Goal: Contribute content

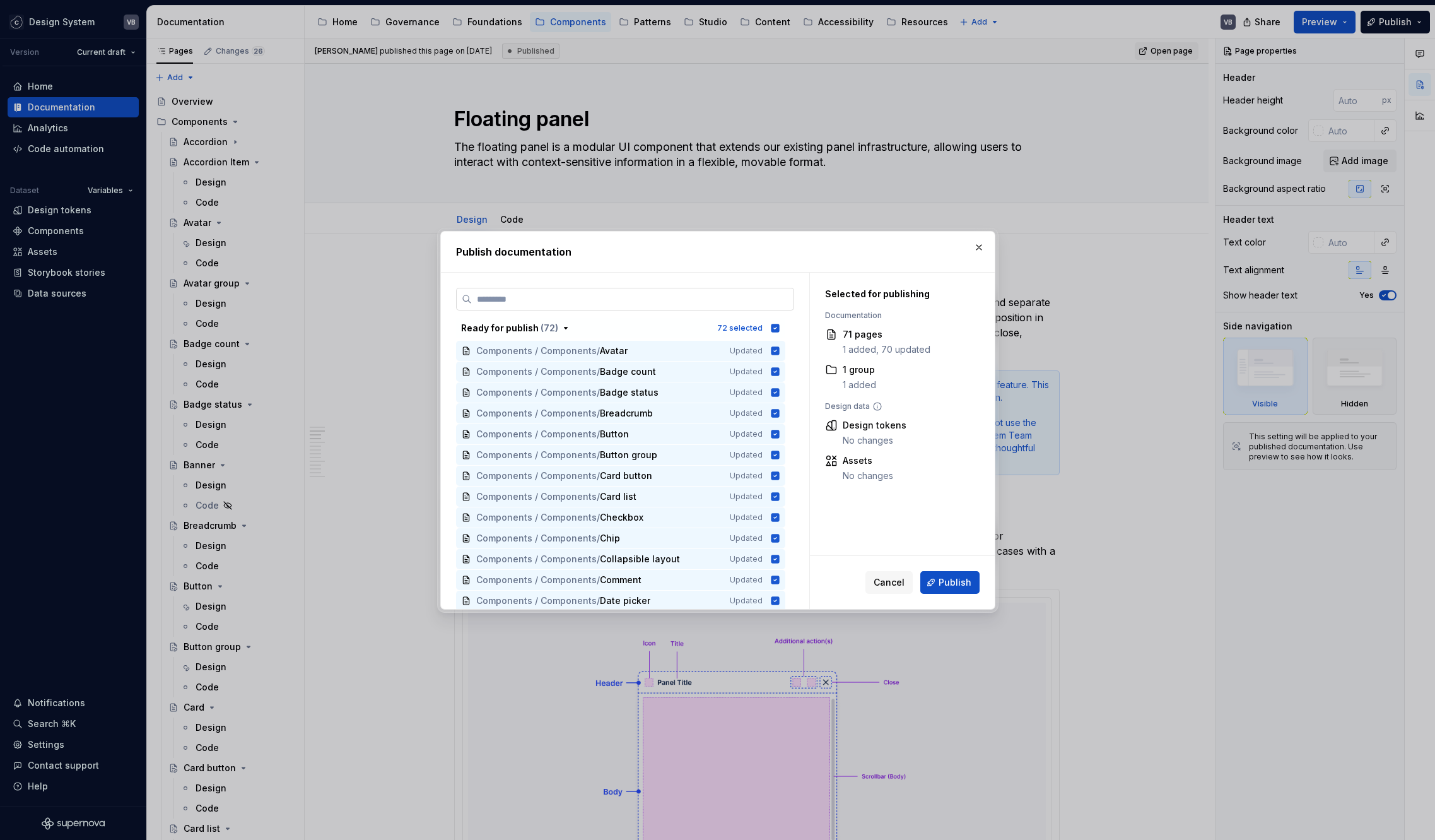
scroll to position [1437, 0]
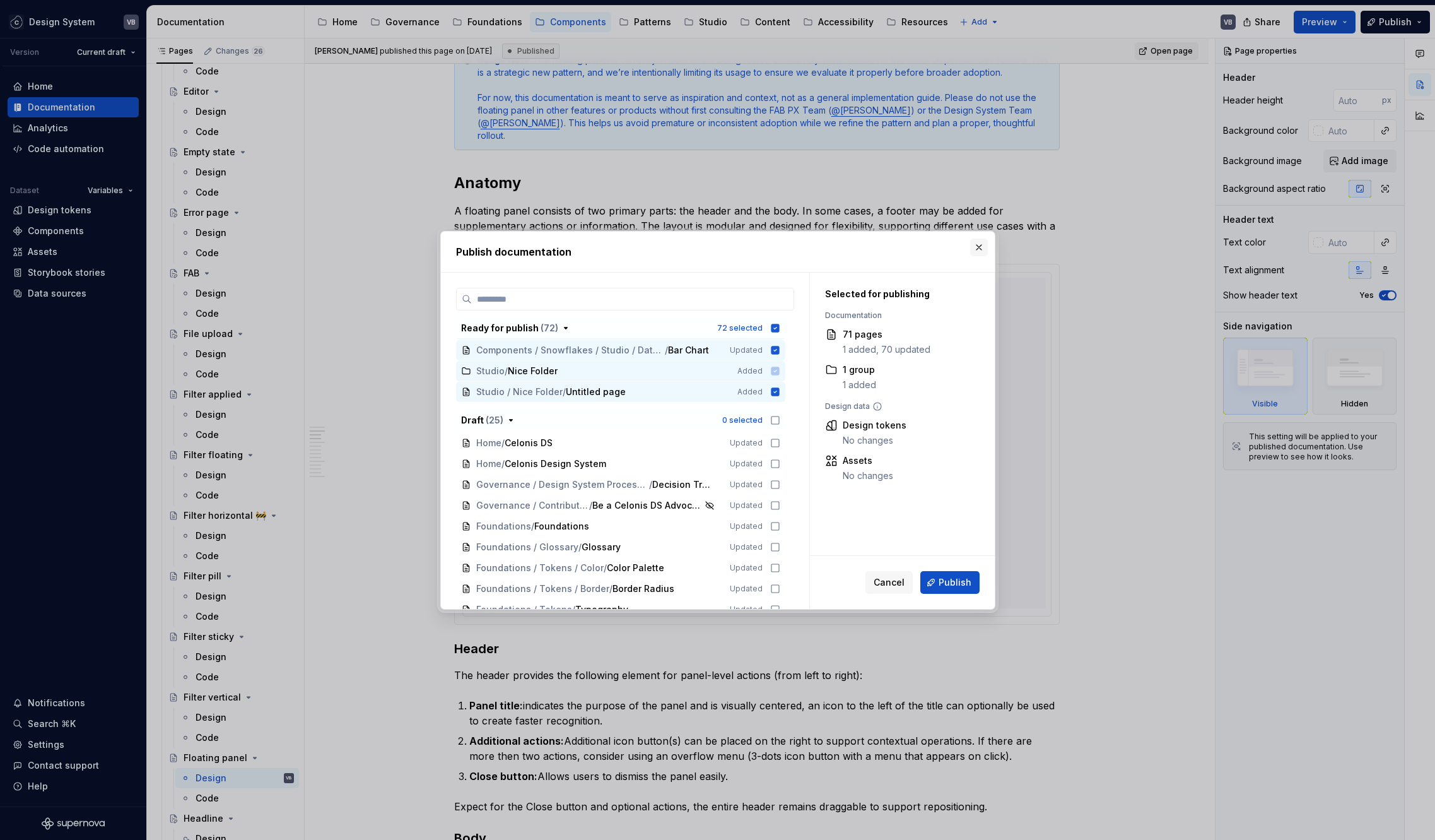
click at [979, 243] on button "button" at bounding box center [979, 247] width 18 height 18
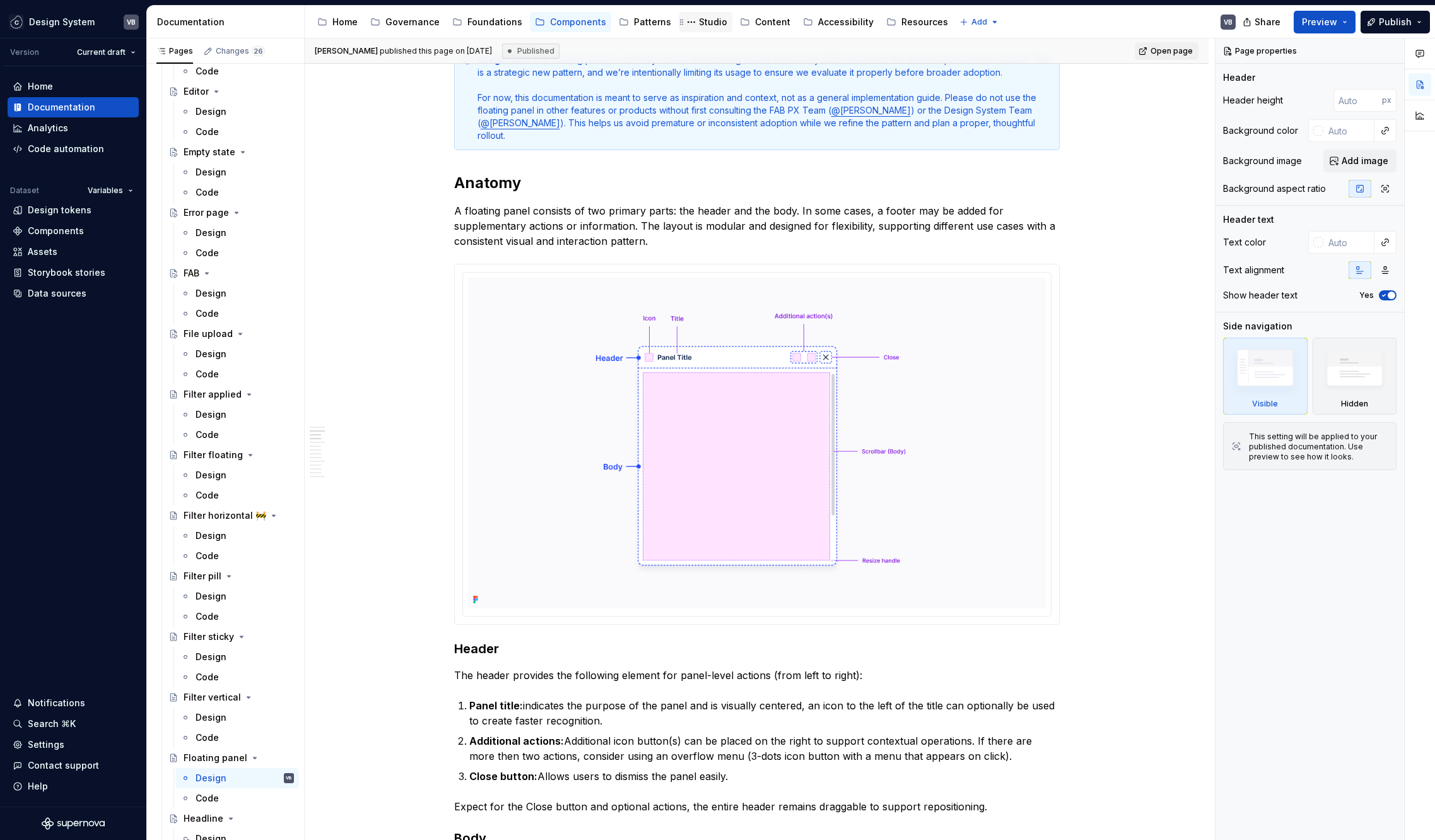
click at [699, 21] on div "Studio" at bounding box center [713, 22] width 28 height 13
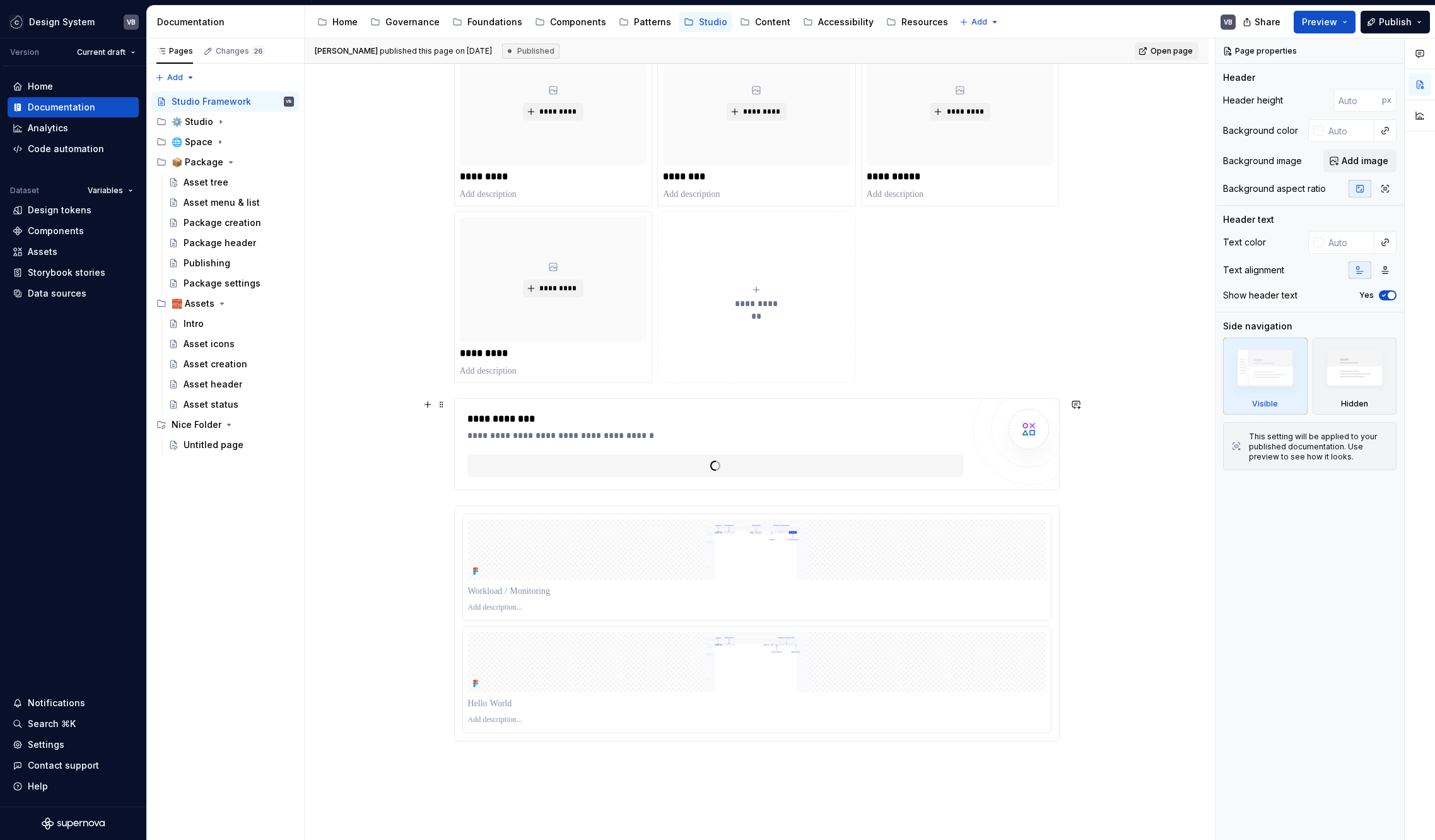
scroll to position [455, 0]
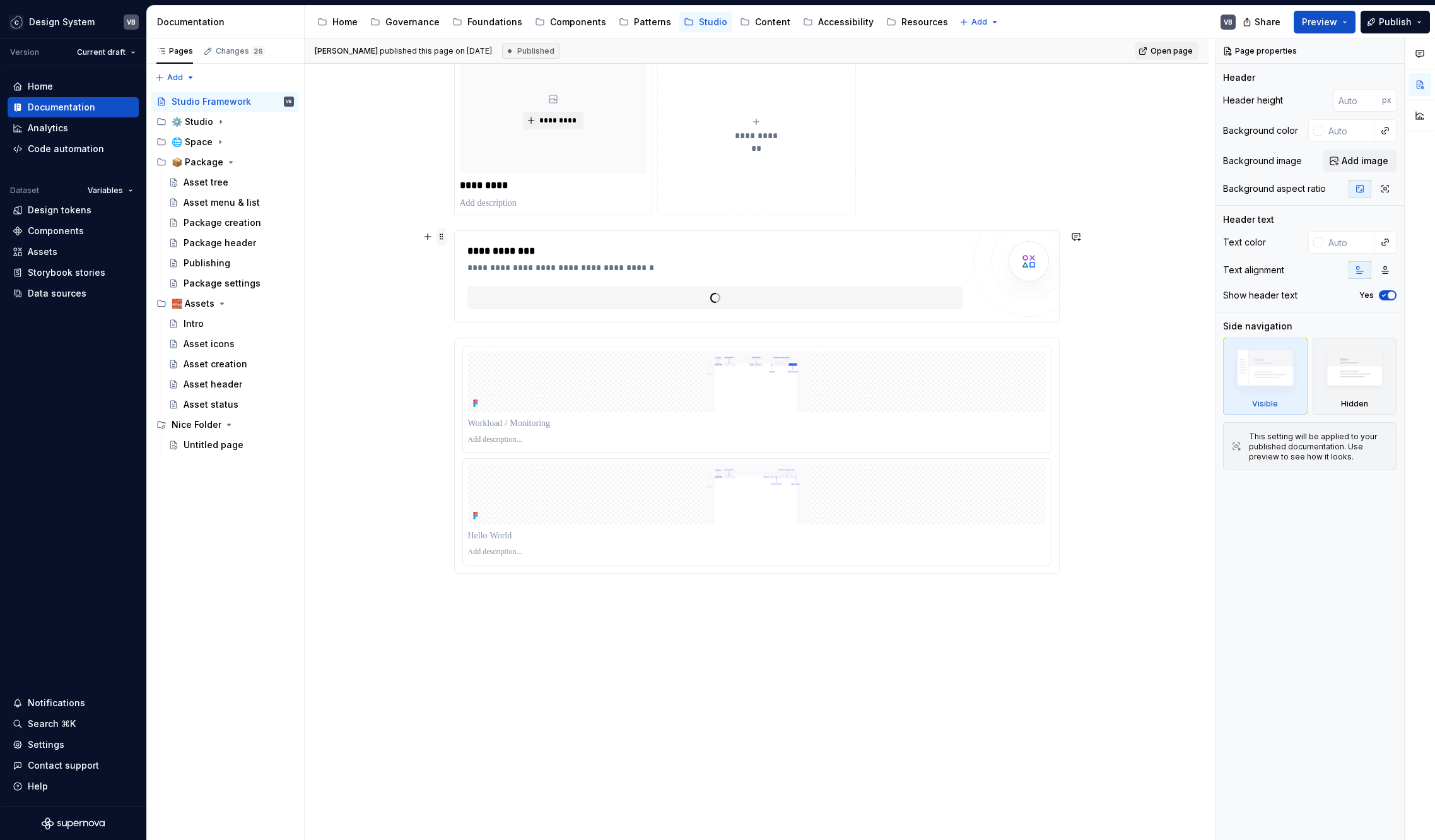
click at [436, 235] on span at bounding box center [441, 236] width 10 height 18
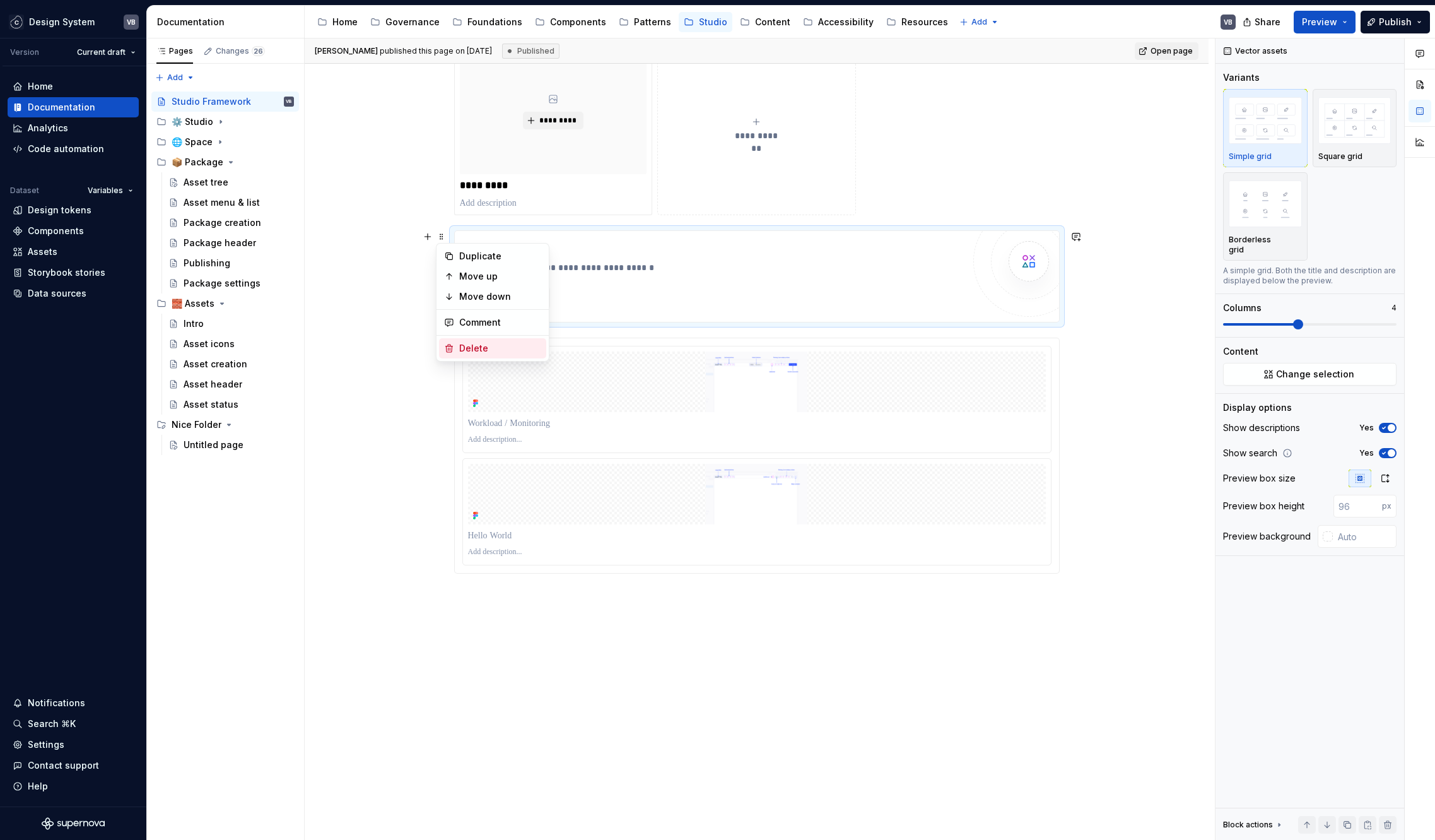
click at [490, 346] on div "Delete" at bounding box center [500, 349] width 82 height 13
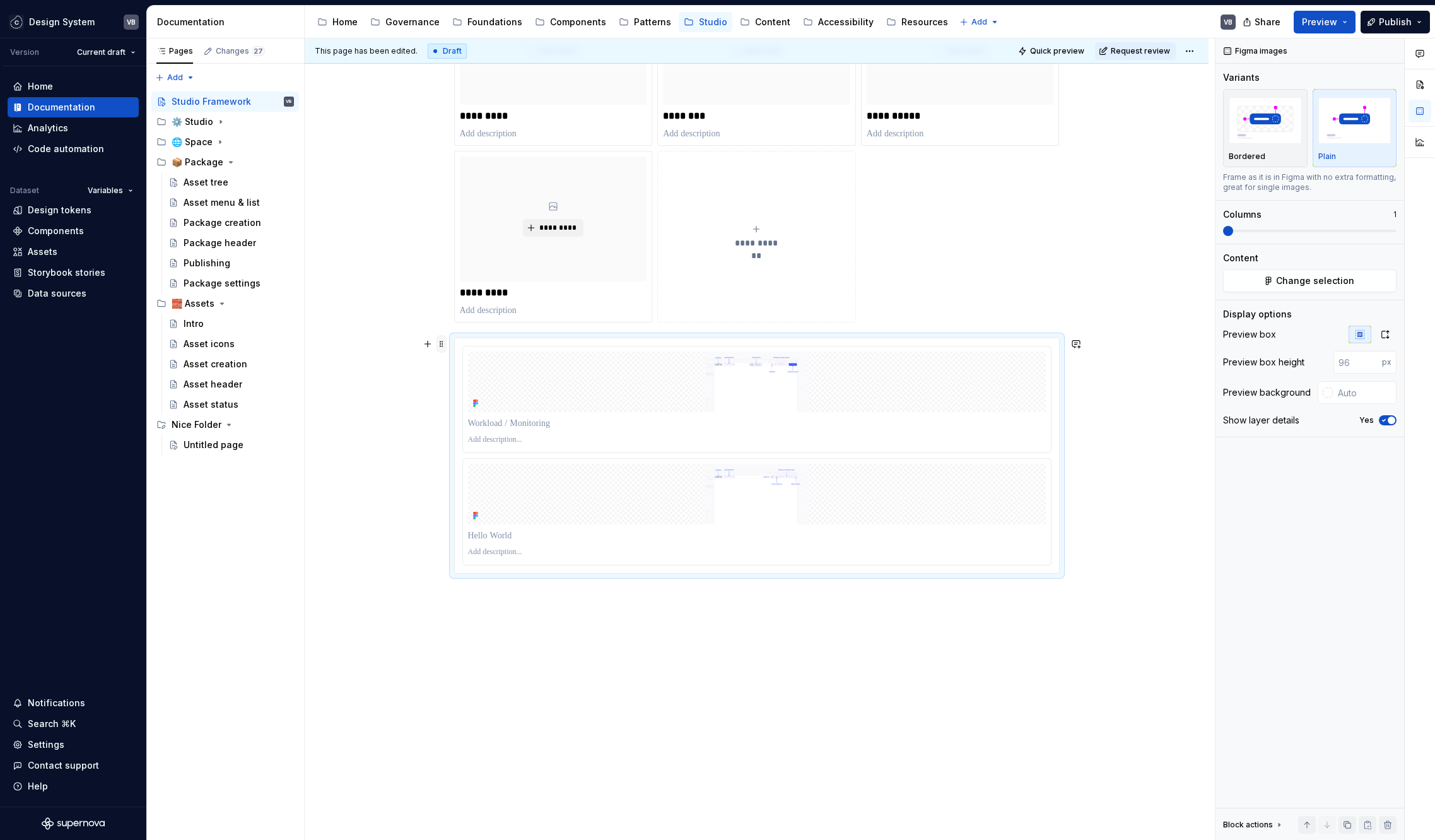
click at [440, 341] on span at bounding box center [441, 344] width 10 height 18
drag, startPoint x: 473, startPoint y: 455, endPoint x: 498, endPoint y: 449, distance: 25.7
click at [473, 455] on div "Delete" at bounding box center [500, 455] width 82 height 13
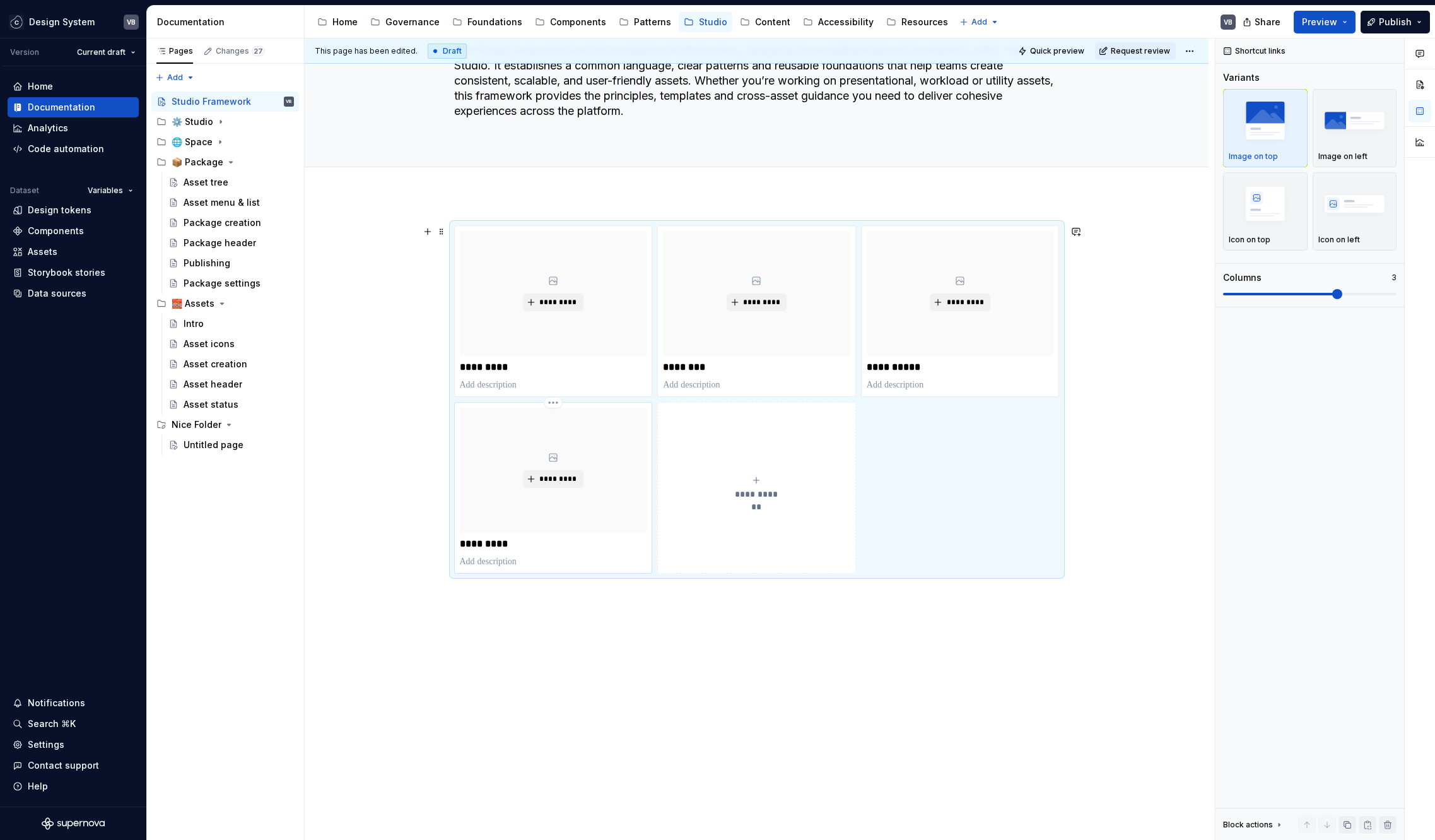
scroll to position [0, 0]
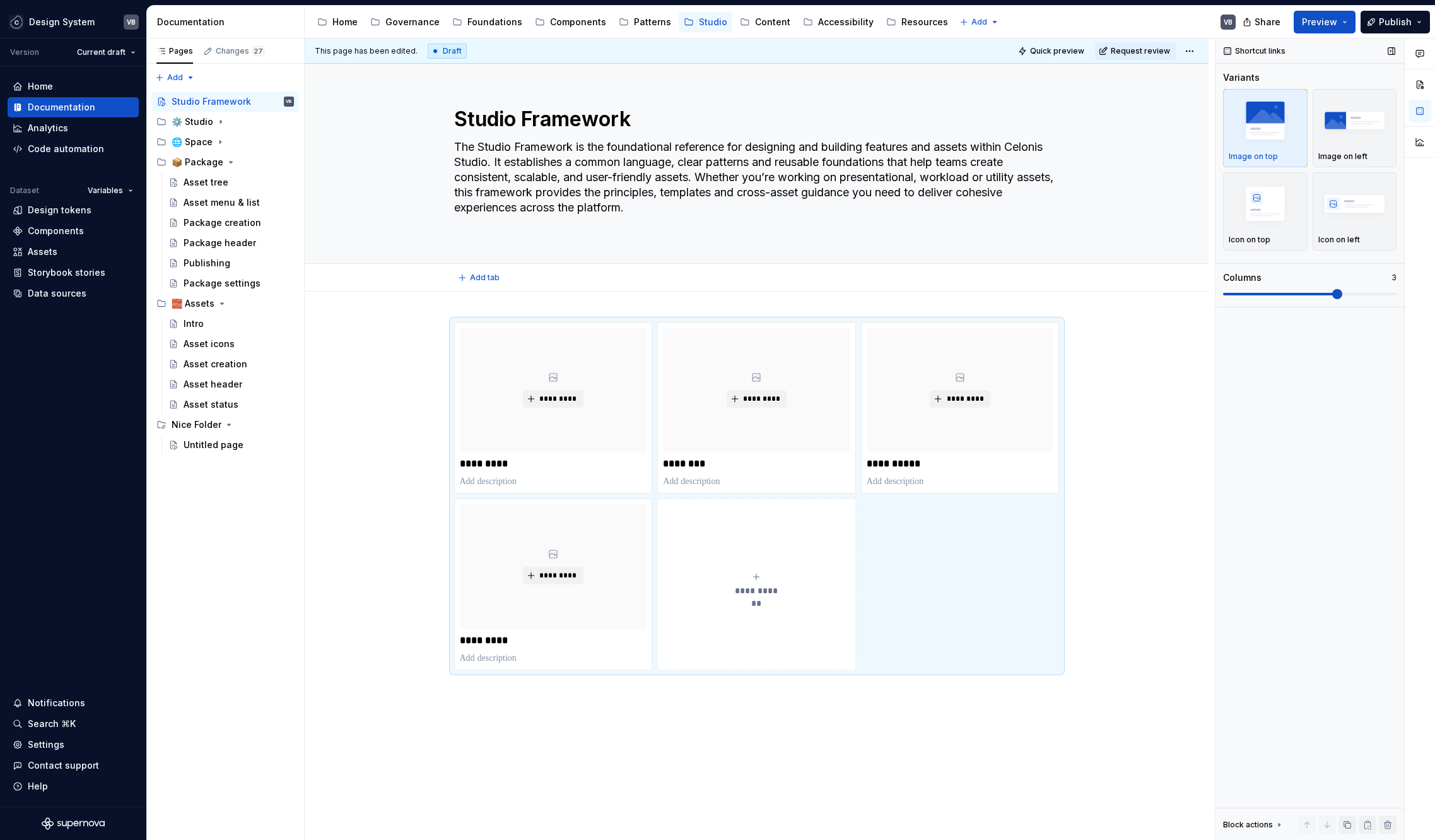
type textarea "*"
click at [1395, 24] on span "Publish" at bounding box center [1396, 22] width 33 height 13
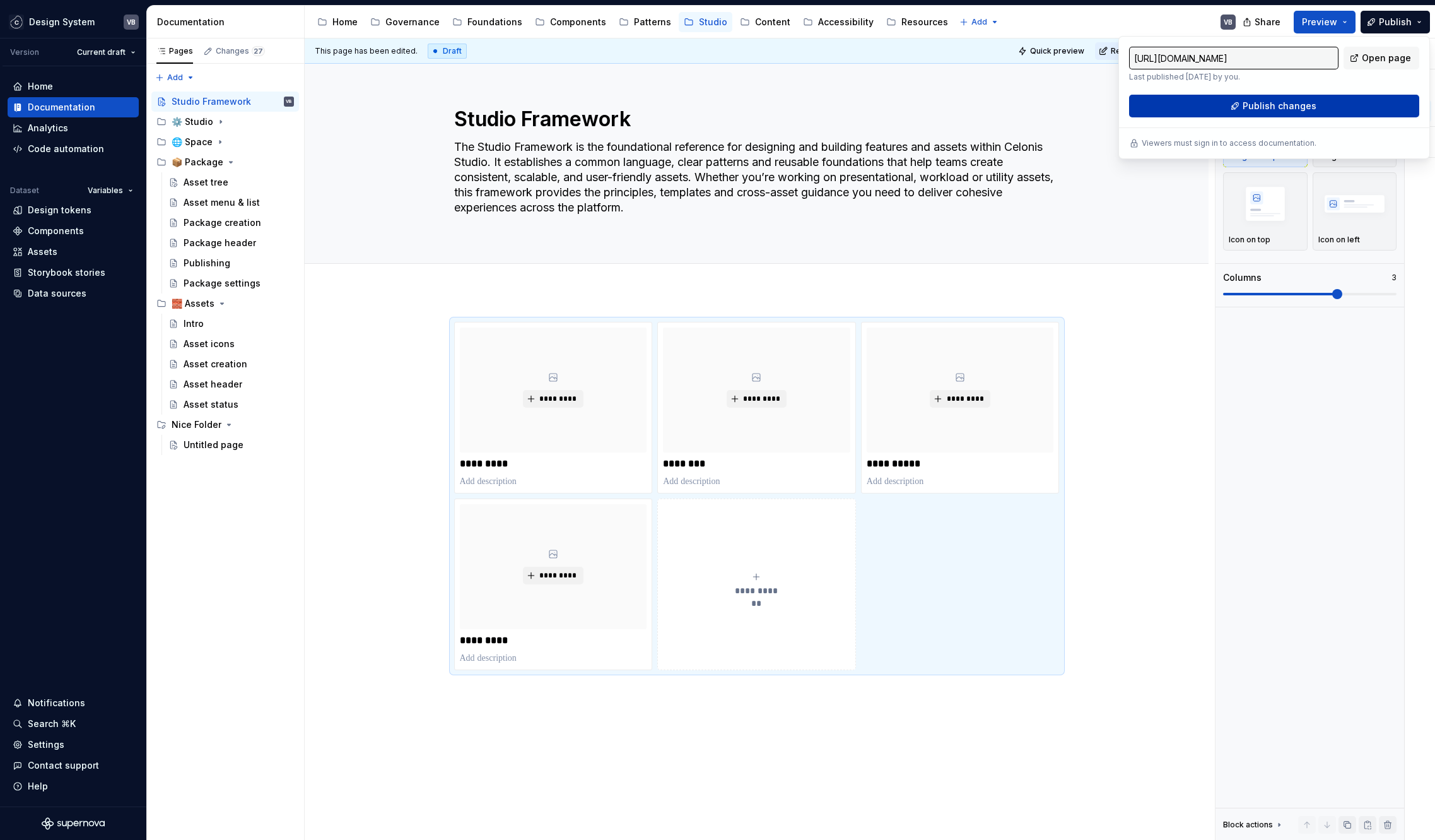
click at [1294, 105] on span "Publish changes" at bounding box center [1280, 106] width 74 height 13
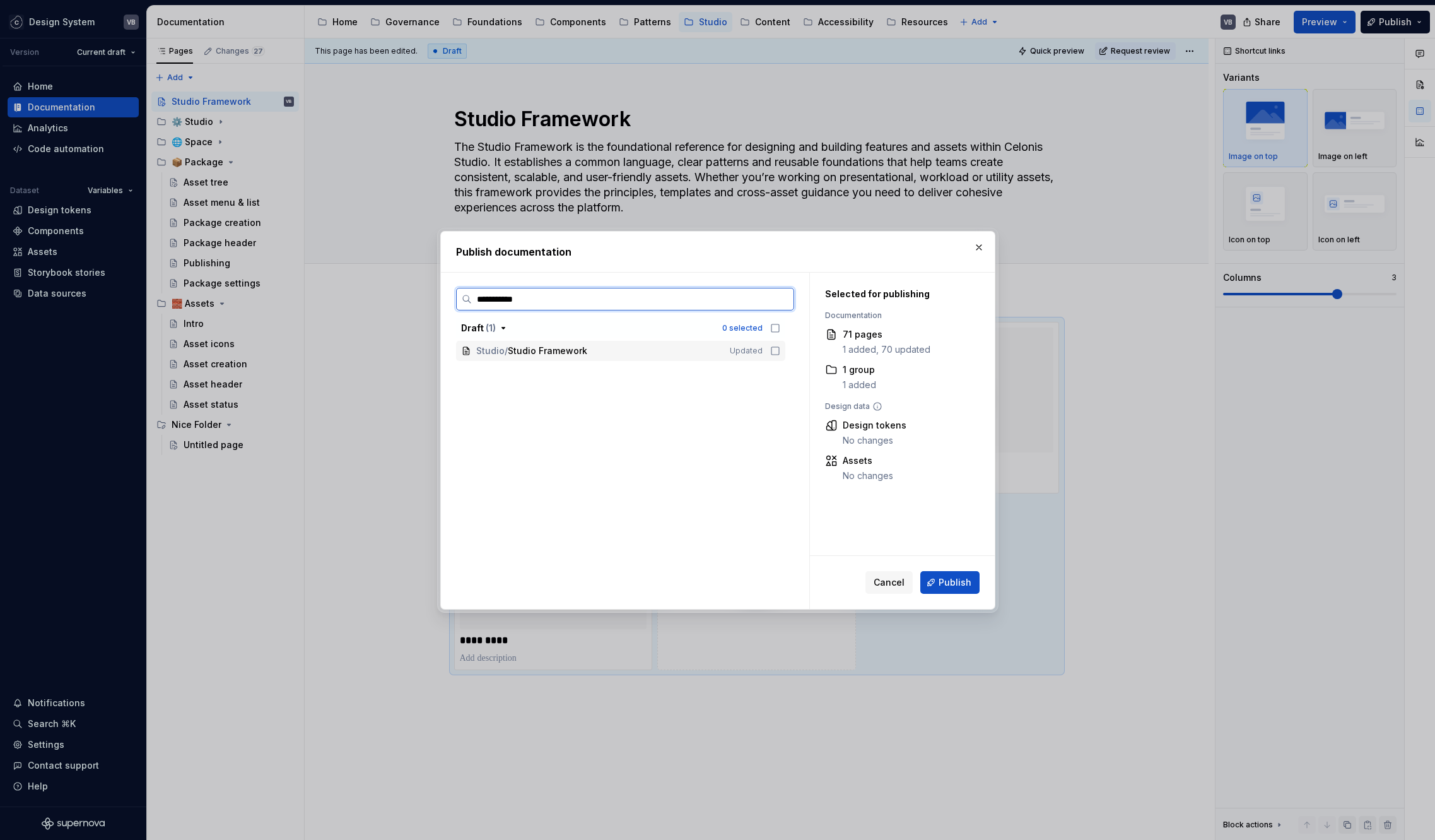
type input "**********"
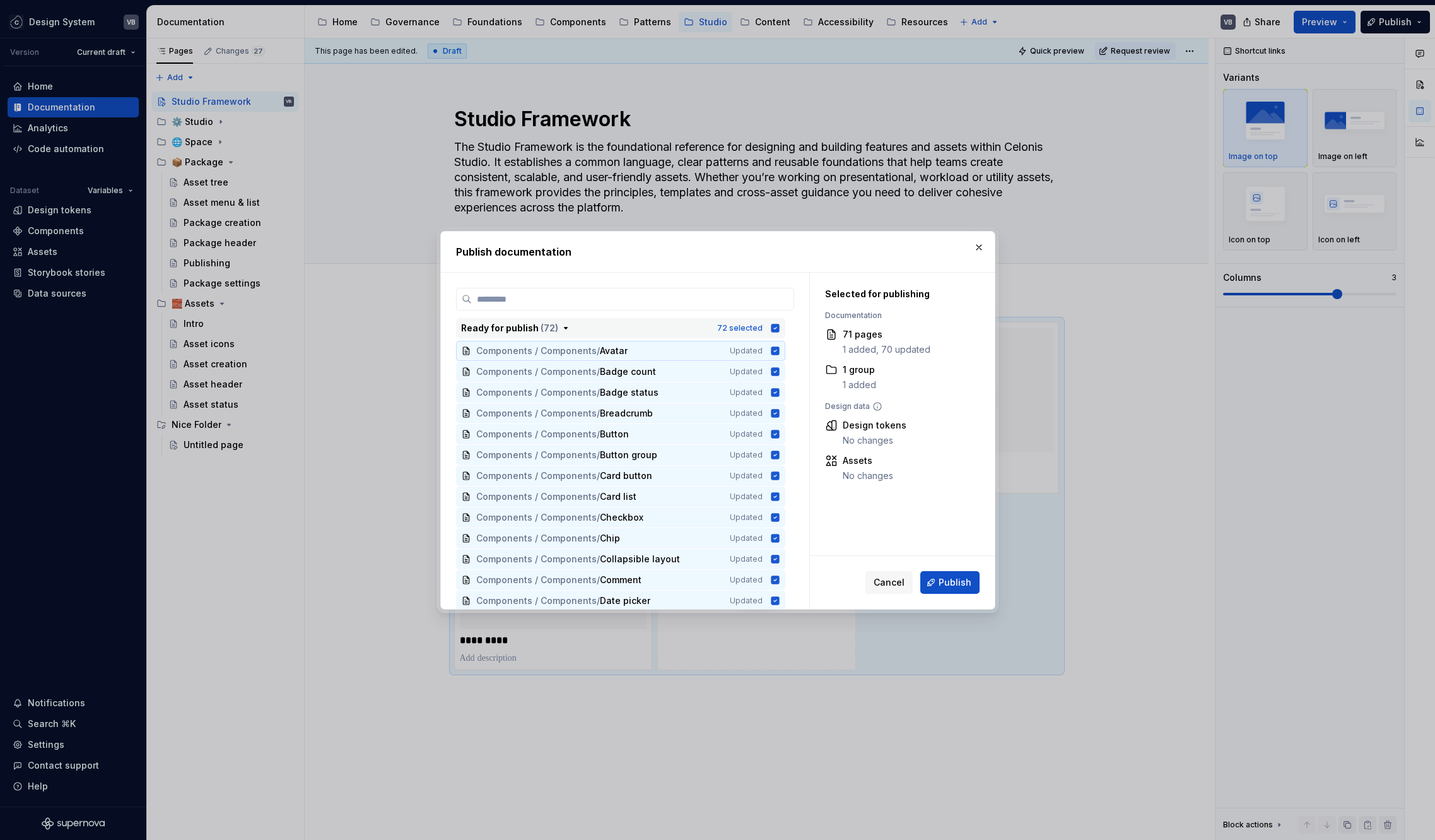
click at [775, 329] on icon "button" at bounding box center [775, 327] width 8 height 8
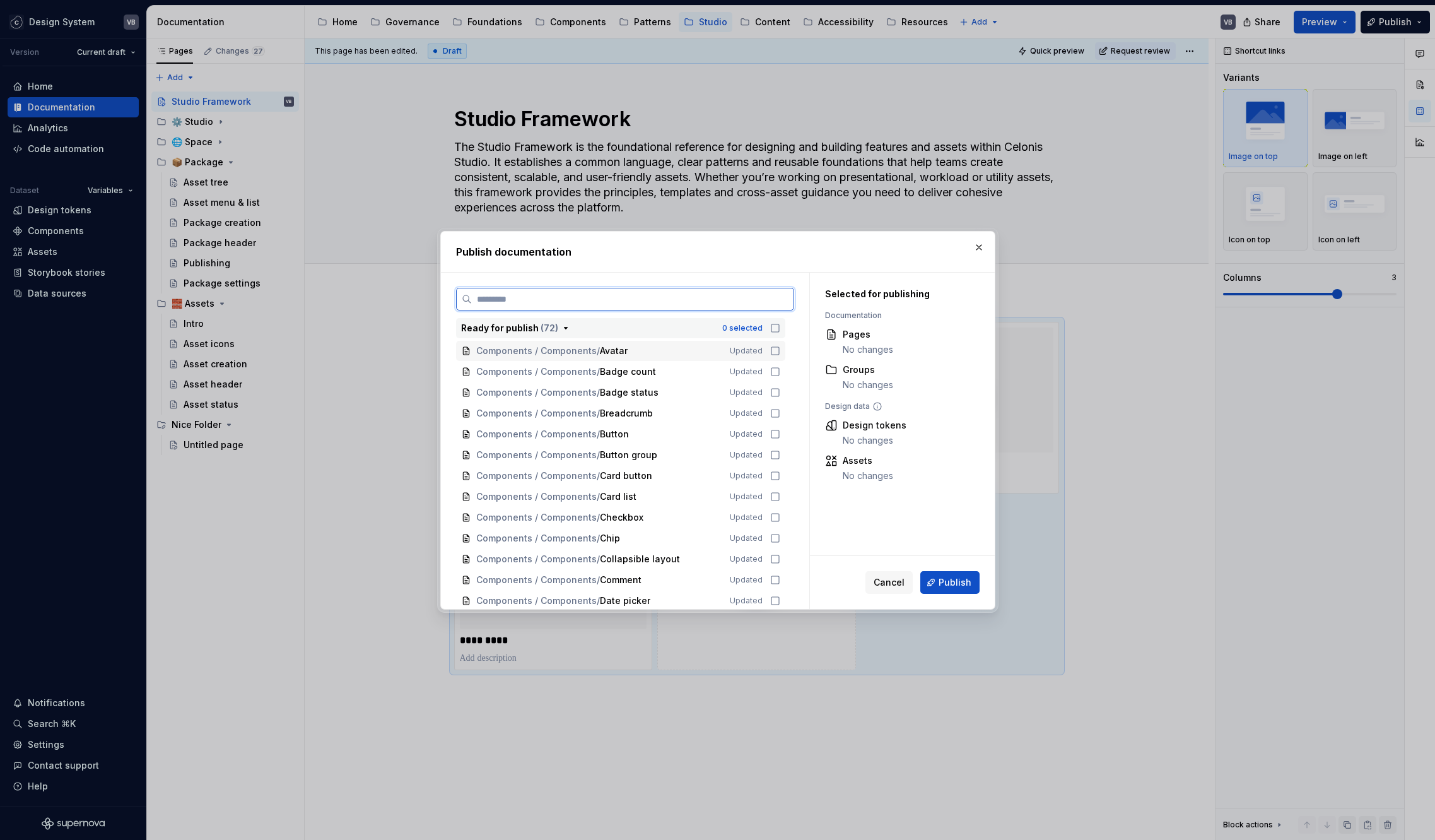
click at [725, 301] on input "search" at bounding box center [633, 299] width 322 height 13
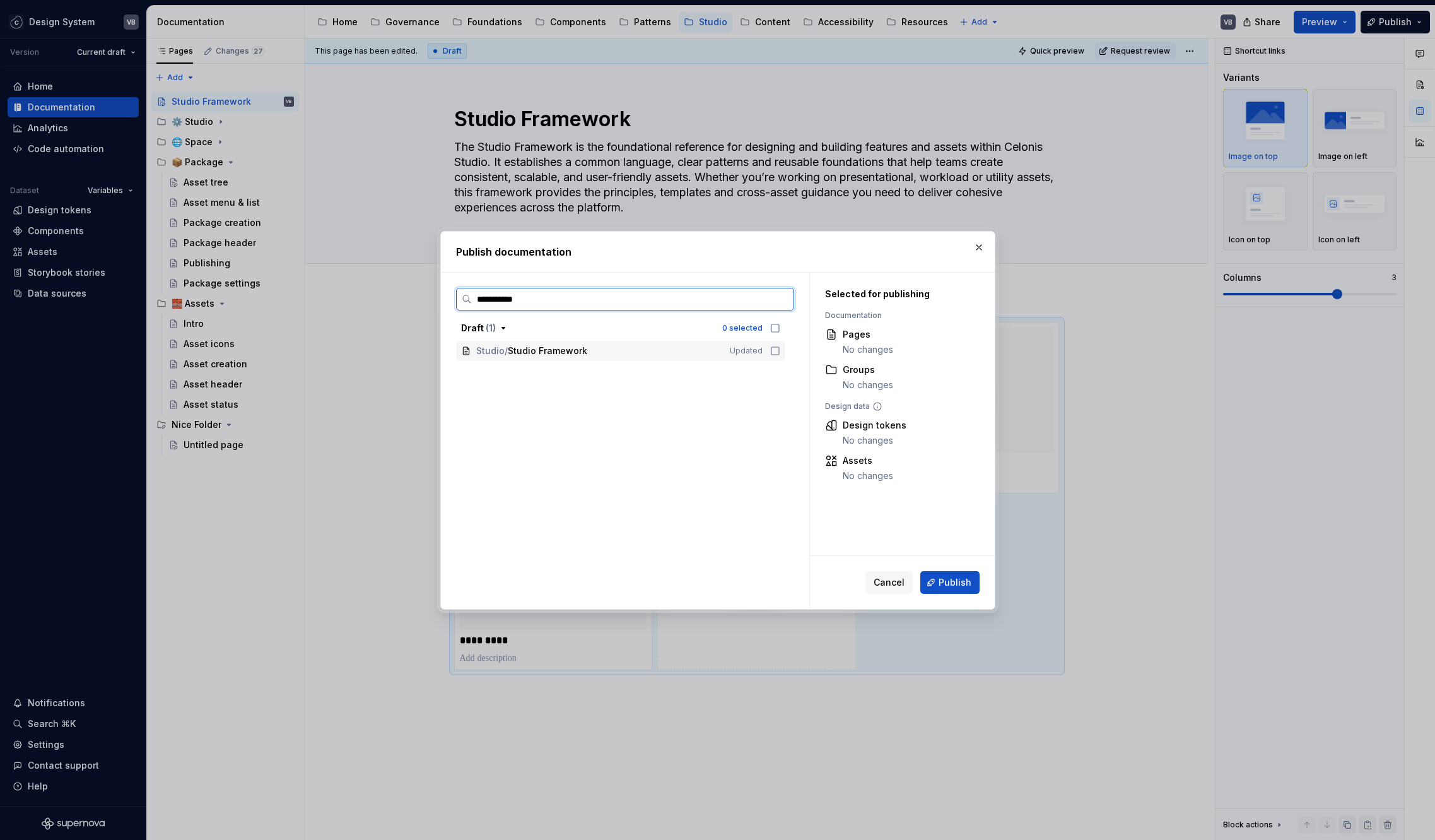
type input "**********"
click at [776, 355] on icon at bounding box center [775, 350] width 10 height 10
click at [947, 577] on span "Publish" at bounding box center [955, 583] width 33 height 13
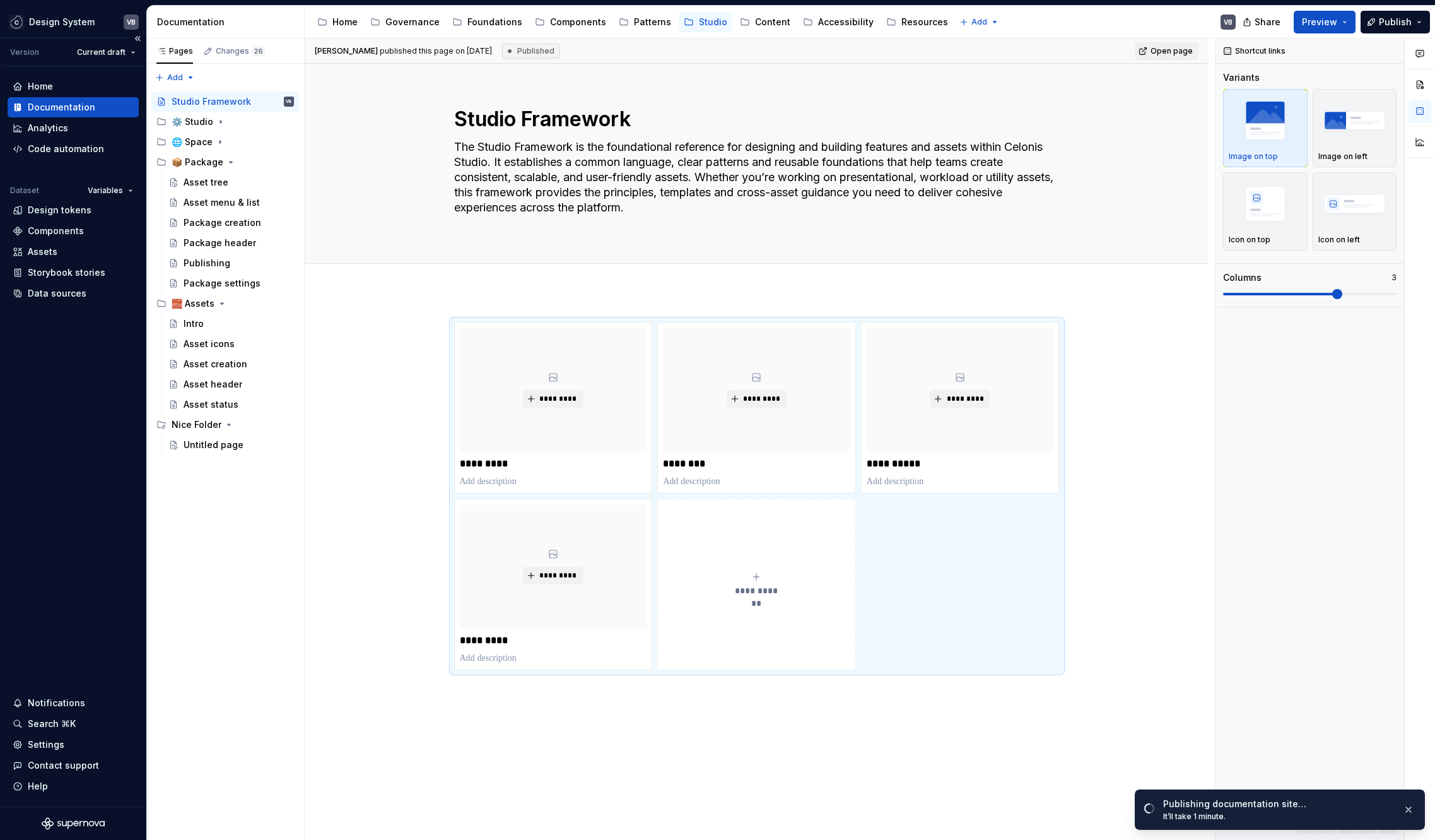
type textarea "*"
